Goal: Task Accomplishment & Management: Manage account settings

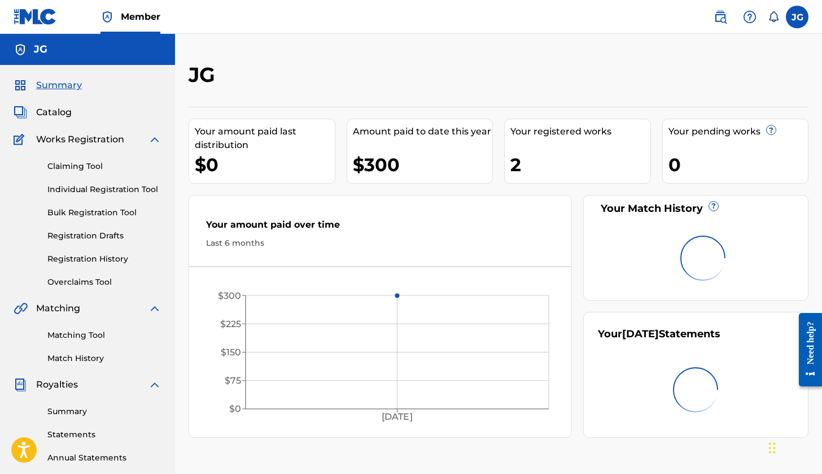
click at [796, 10] on label at bounding box center [797, 17] width 23 height 23
click at [797, 17] on input "[PERSON_NAME] [PERSON_NAME] [EMAIL_ADDRESS][DOMAIN_NAME] Notification Preferenc…" at bounding box center [797, 17] width 0 height 0
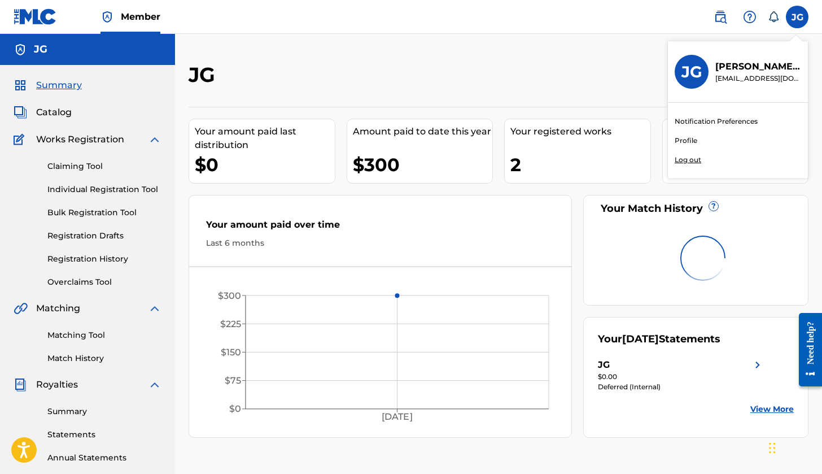
click at [694, 143] on link "Profile" at bounding box center [686, 141] width 23 height 10
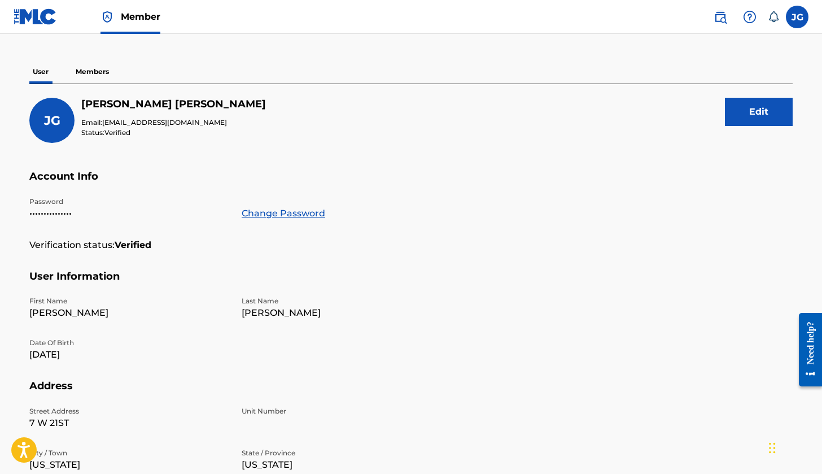
scroll to position [50, 0]
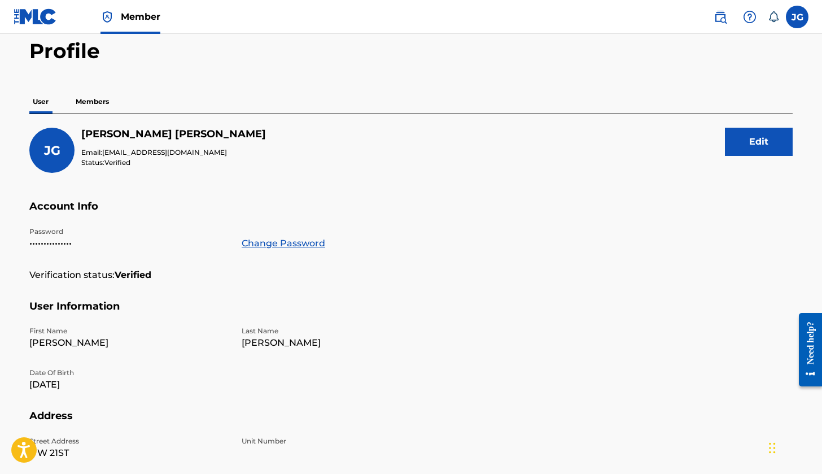
click at [98, 105] on p "Members" at bounding box center [92, 102] width 40 height 24
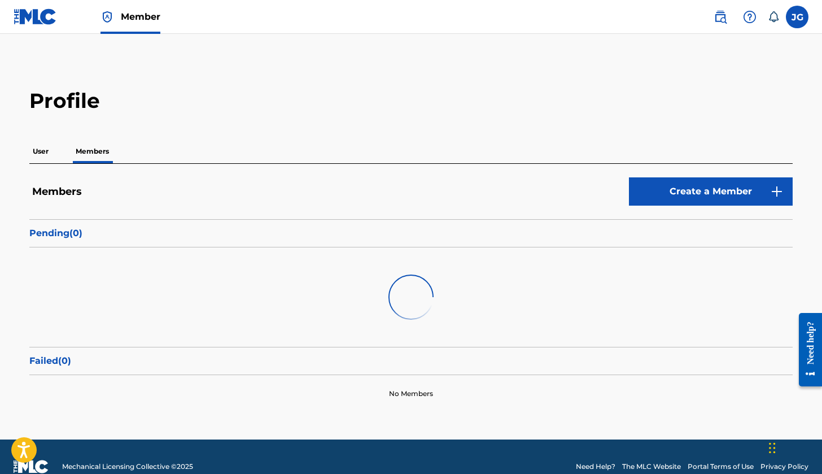
click at [49, 158] on p "User" at bounding box center [40, 151] width 23 height 24
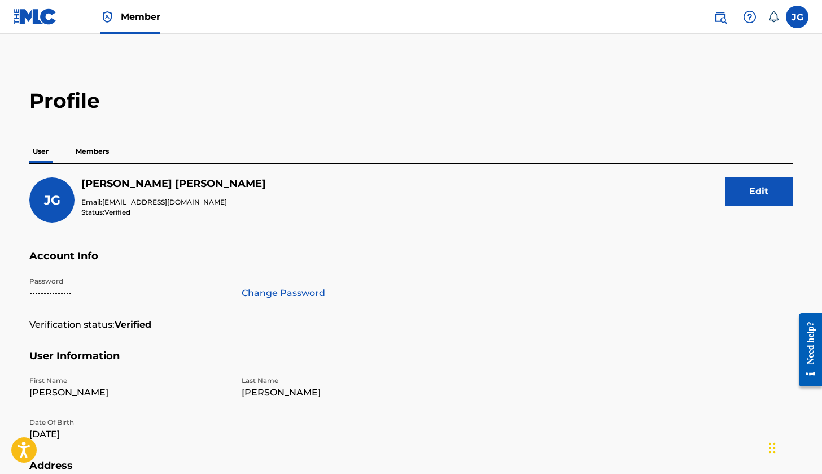
click at [795, 16] on label at bounding box center [797, 17] width 23 height 23
click at [797, 17] on input "[PERSON_NAME] [PERSON_NAME] [EMAIL_ADDRESS][DOMAIN_NAME] Notification Preferenc…" at bounding box center [797, 17] width 0 height 0
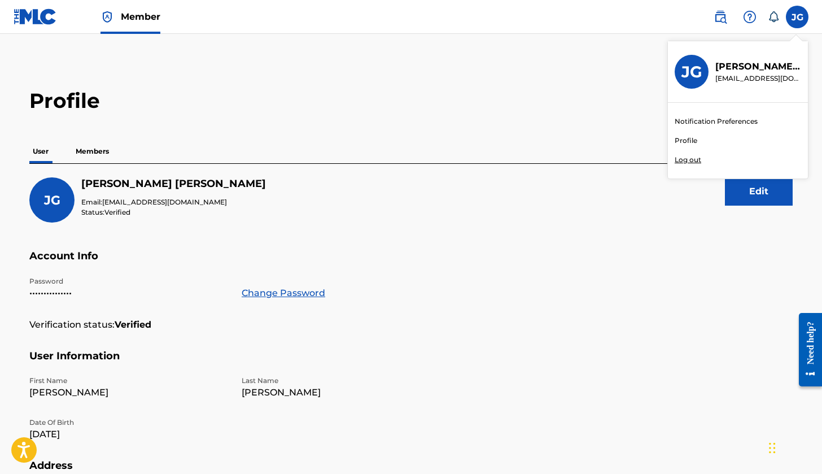
click at [683, 145] on link "Profile" at bounding box center [686, 141] width 23 height 10
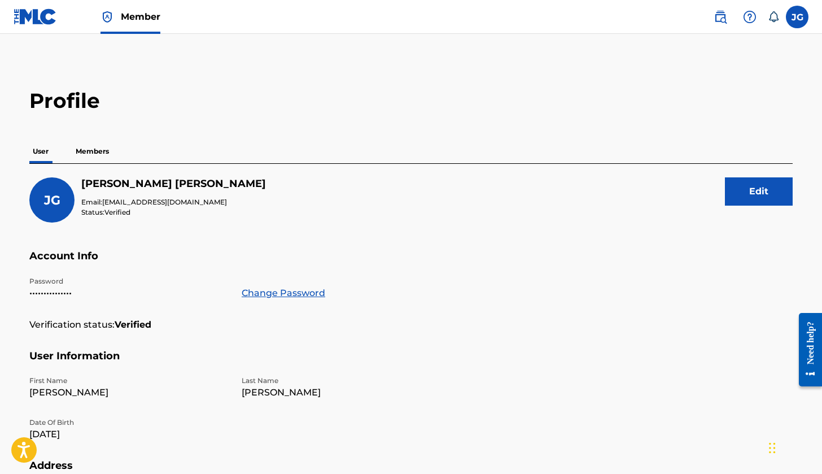
click at [157, 32] on div "Member" at bounding box center [131, 16] width 60 height 33
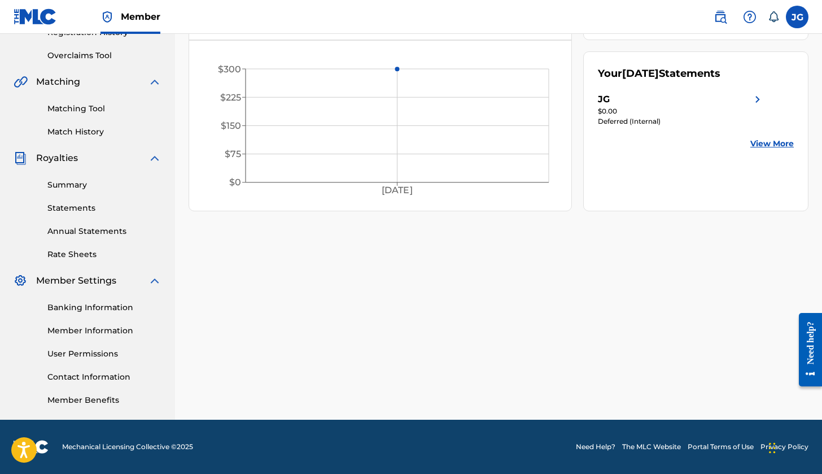
scroll to position [226, 0]
click at [99, 328] on link "Member Information" at bounding box center [104, 331] width 114 height 12
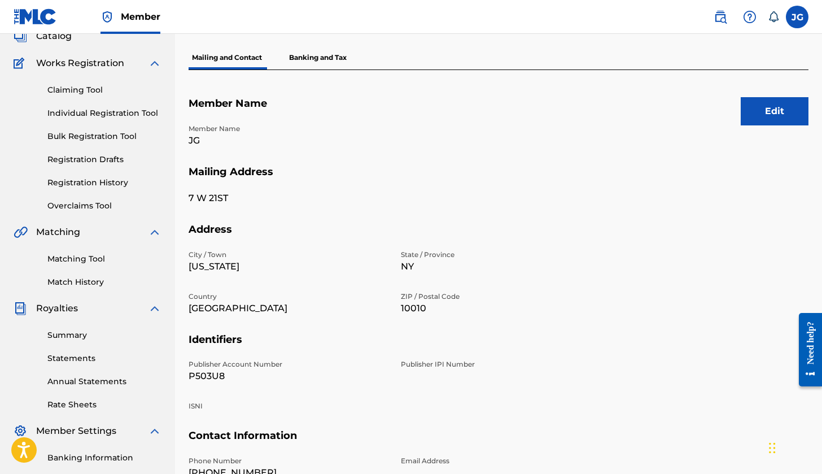
scroll to position [76, 0]
